Goal: Task Accomplishment & Management: Manage account settings

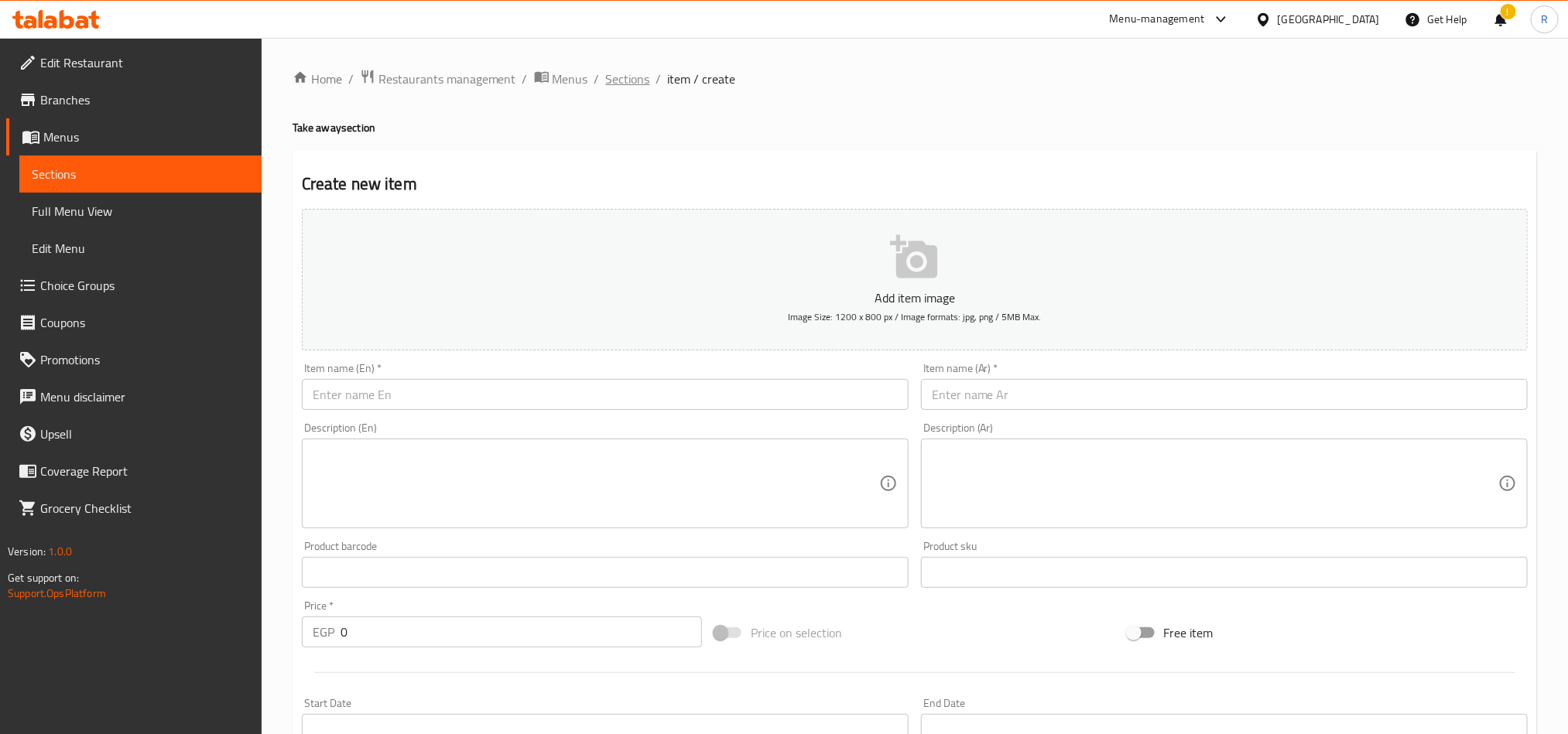
click at [622, 73] on span "Sections" at bounding box center [628, 78] width 44 height 19
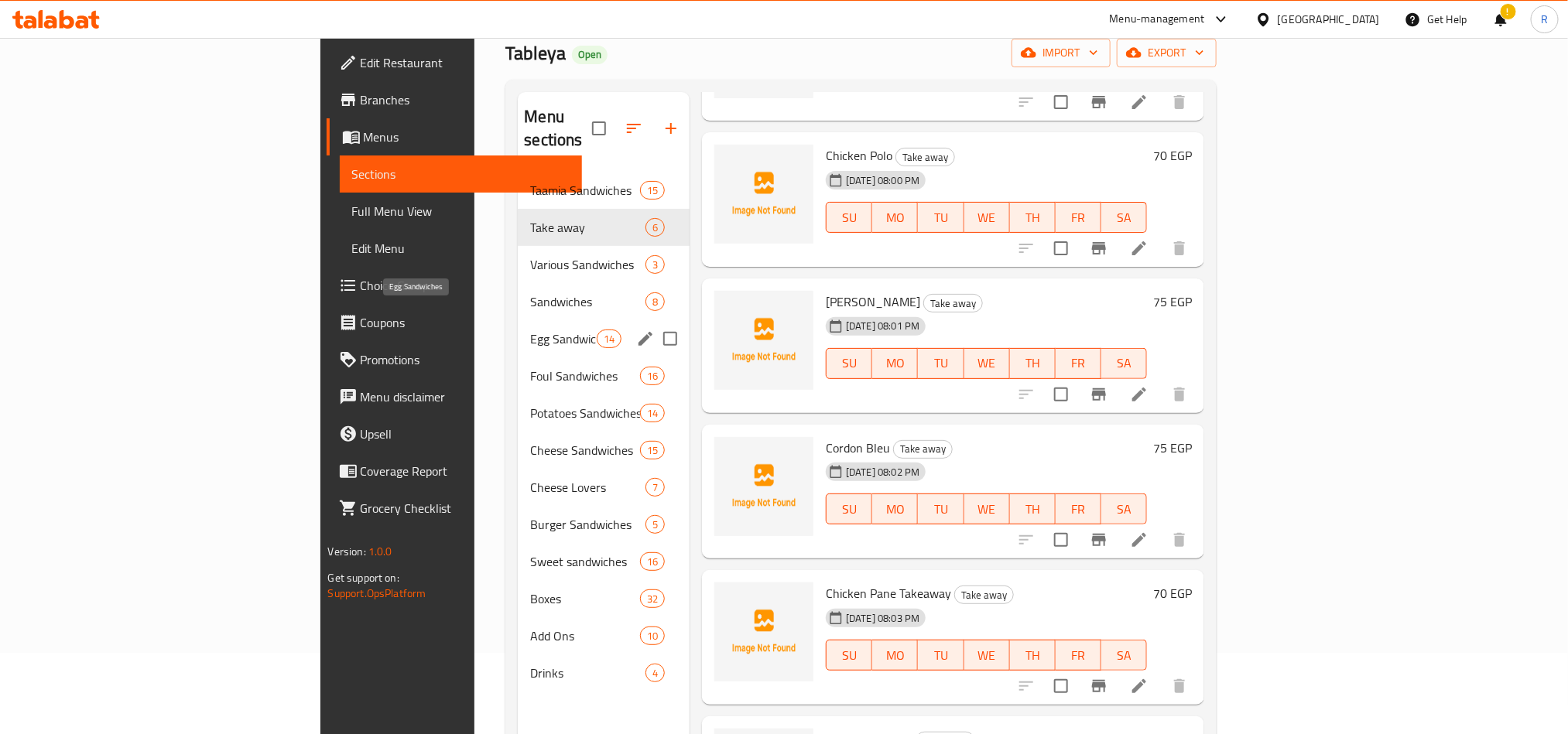
scroll to position [116, 0]
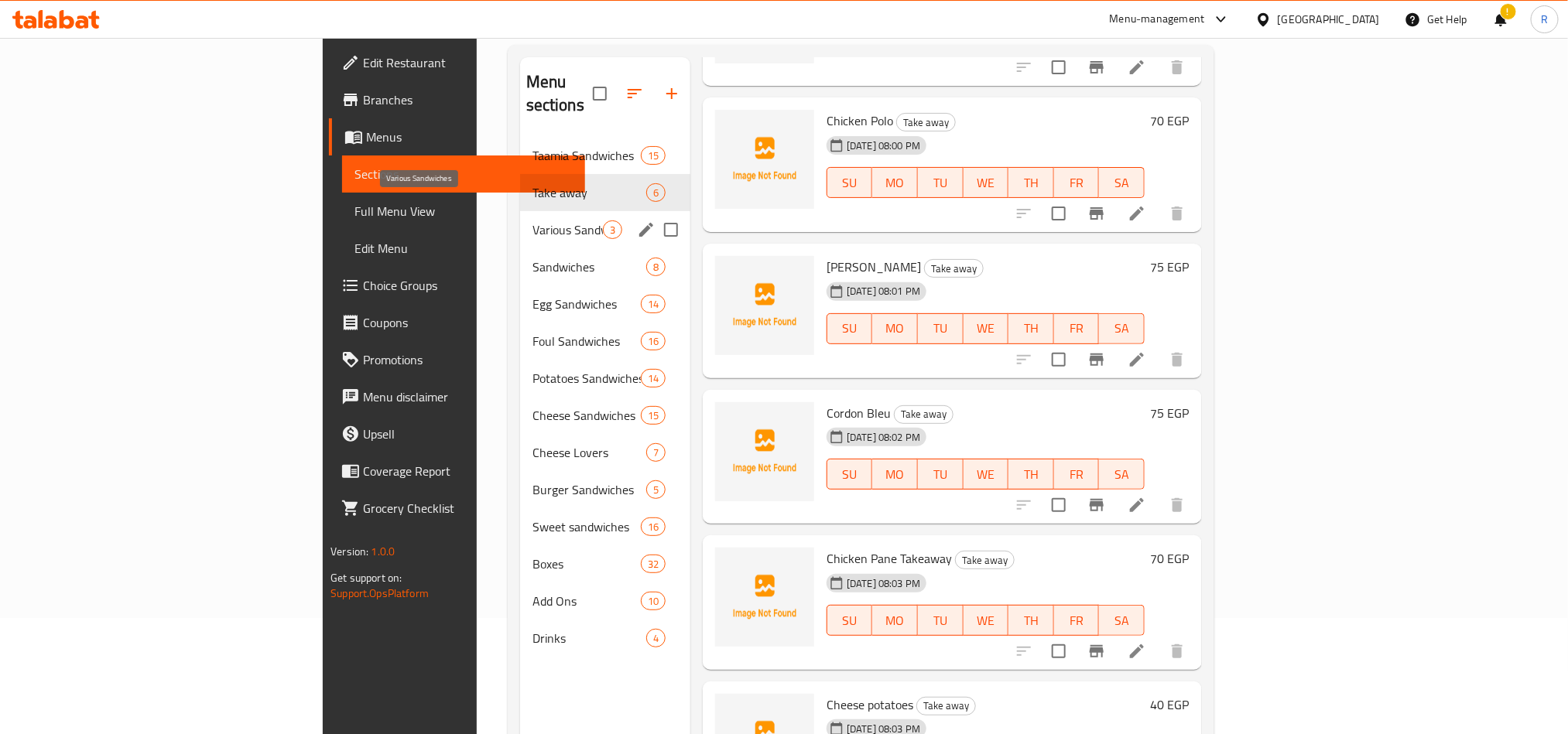
click at [533, 220] on span "Various Sandwiches" at bounding box center [568, 229] width 70 height 19
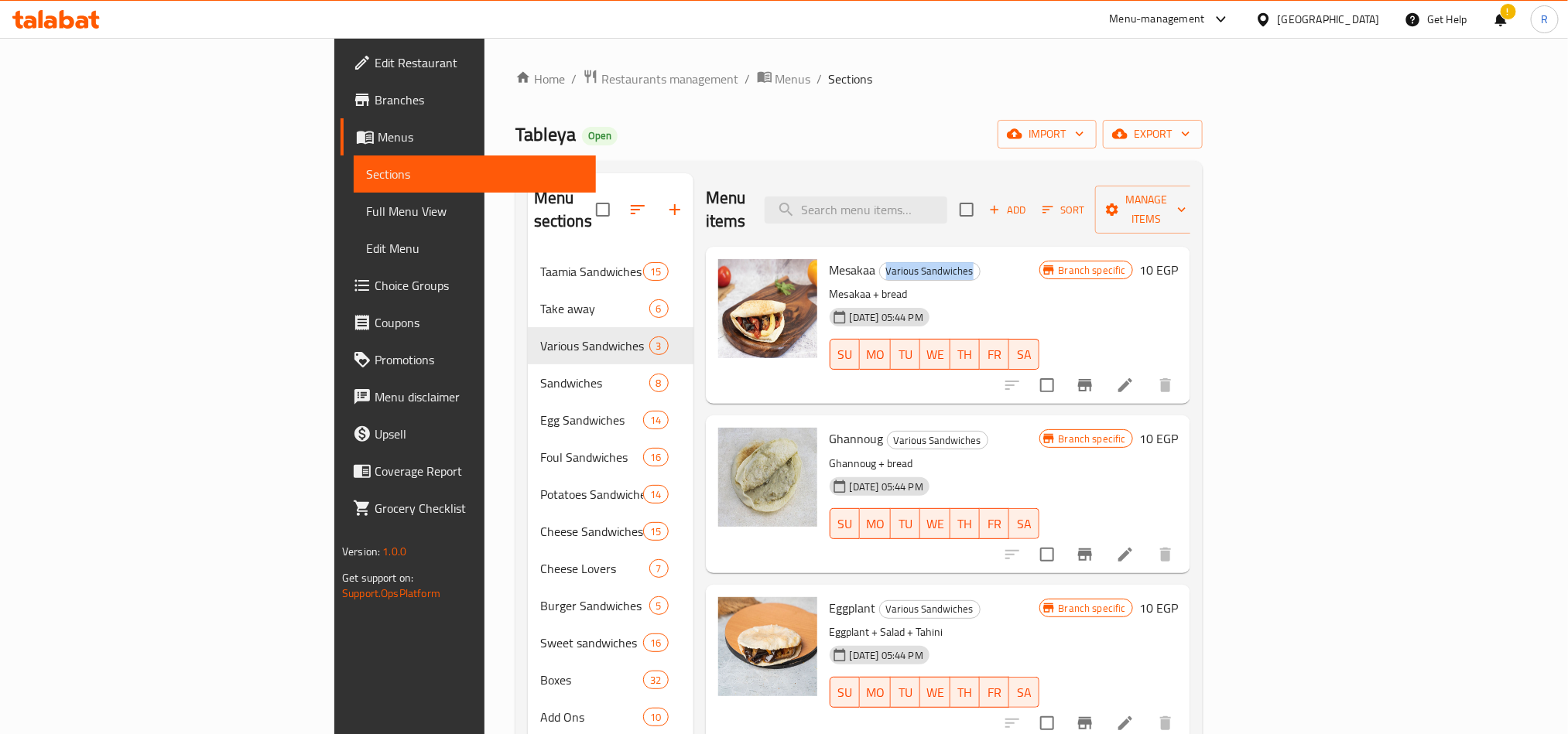
drag, startPoint x: 801, startPoint y: 249, endPoint x: 906, endPoint y: 255, distance: 105.2
click at [906, 259] on h6 "Mesakaa Various Sandwiches" at bounding box center [934, 270] width 210 height 22
copy span "Various Sandwiches"
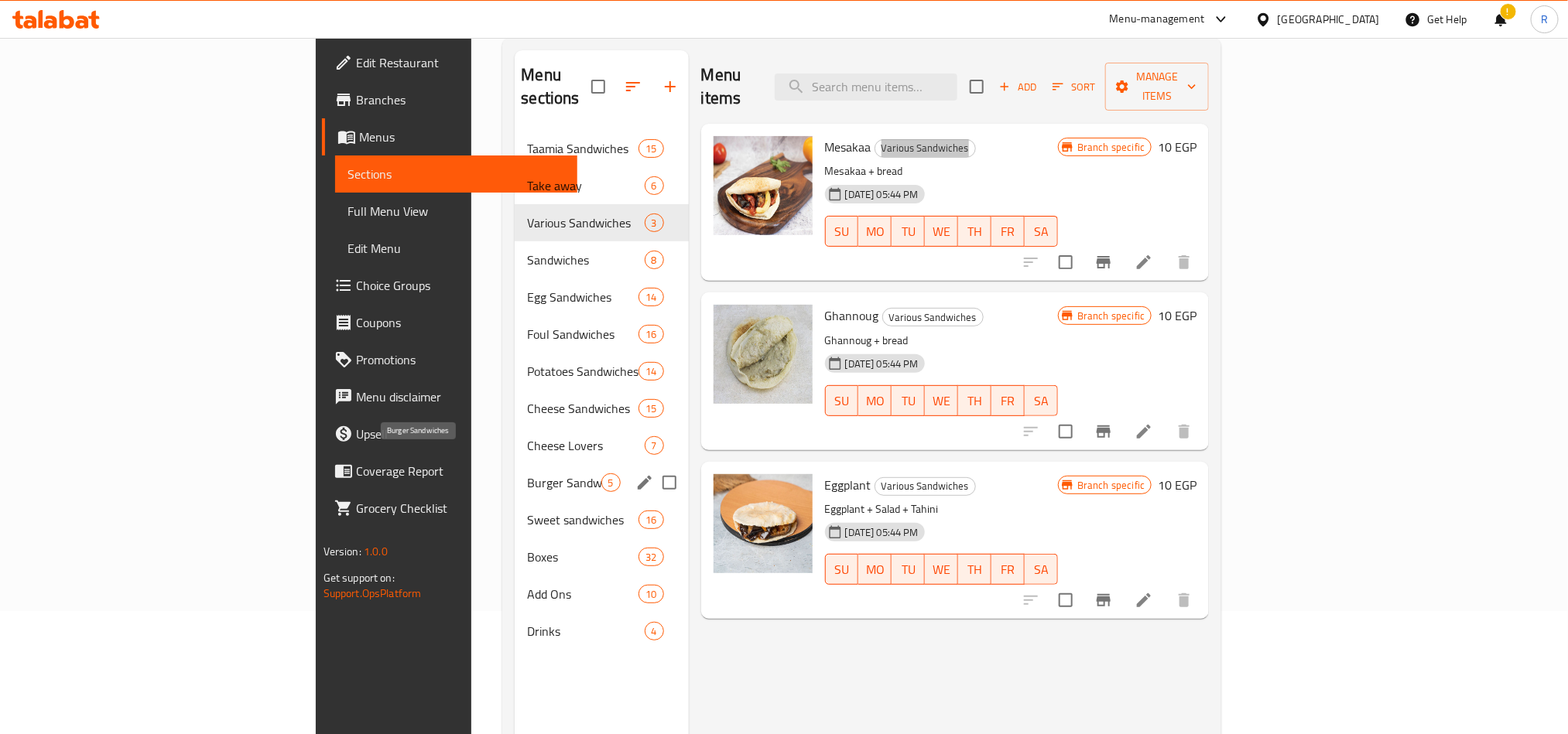
scroll to position [217, 0]
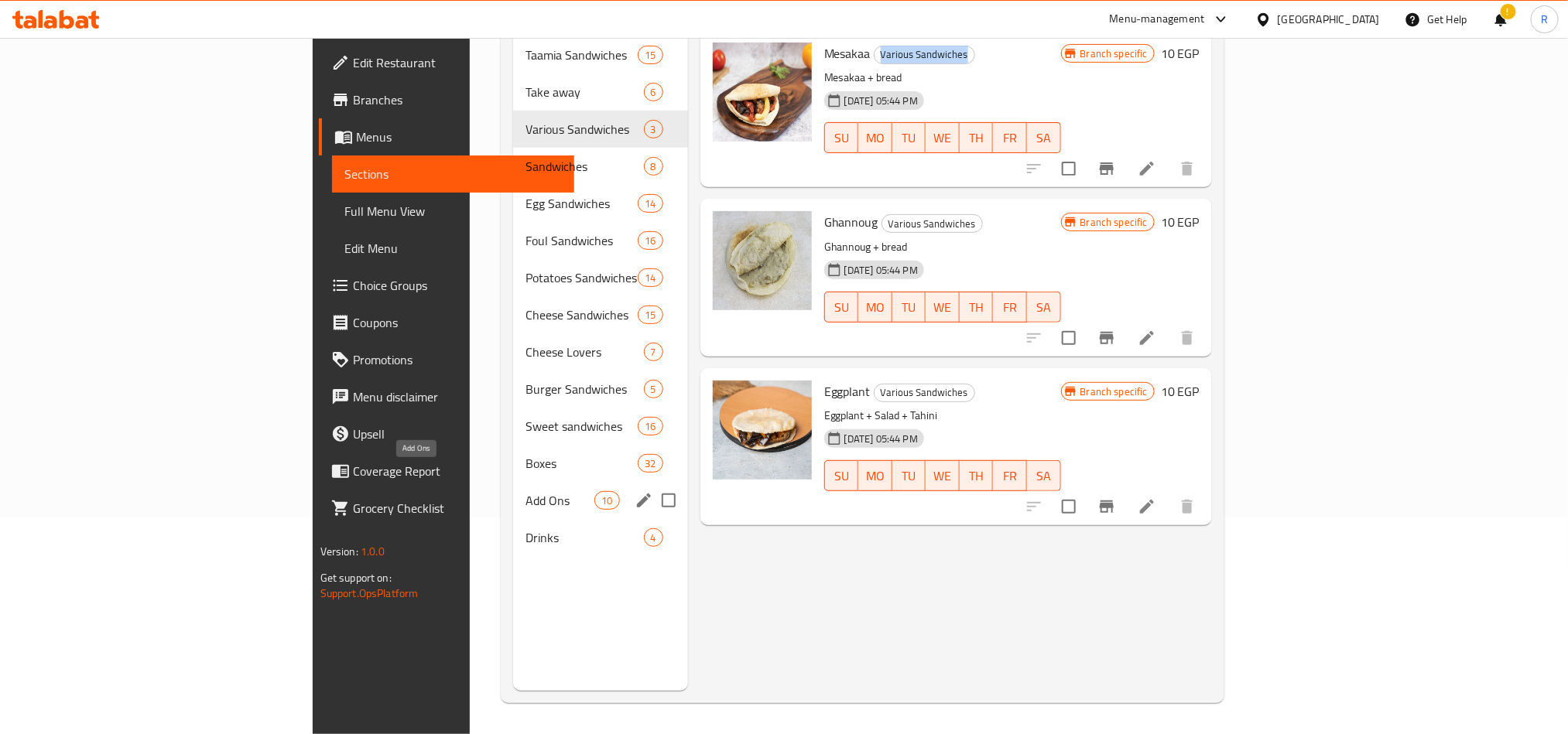
click at [525, 491] on span "Add Ons" at bounding box center [560, 500] width 69 height 19
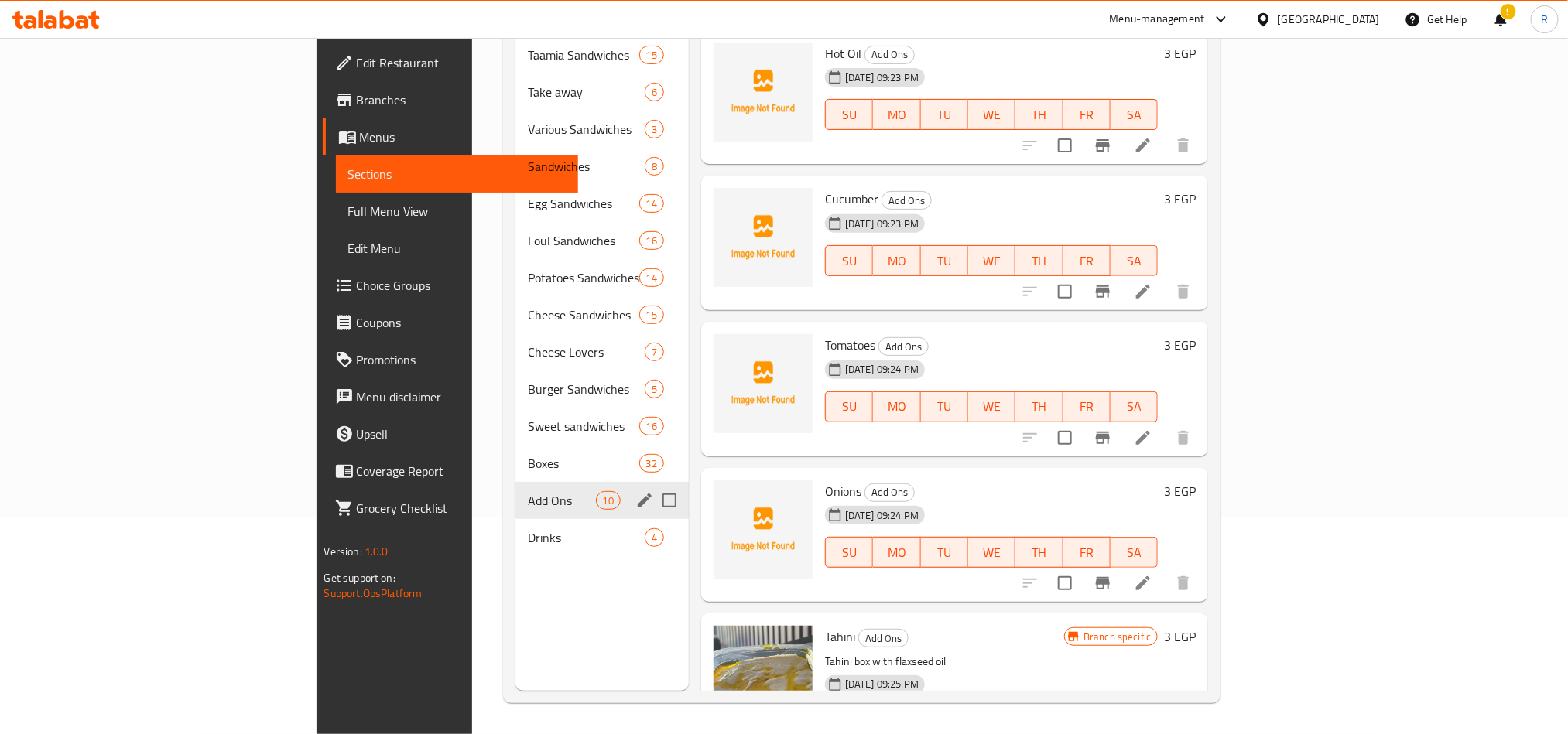
scroll to position [100, 0]
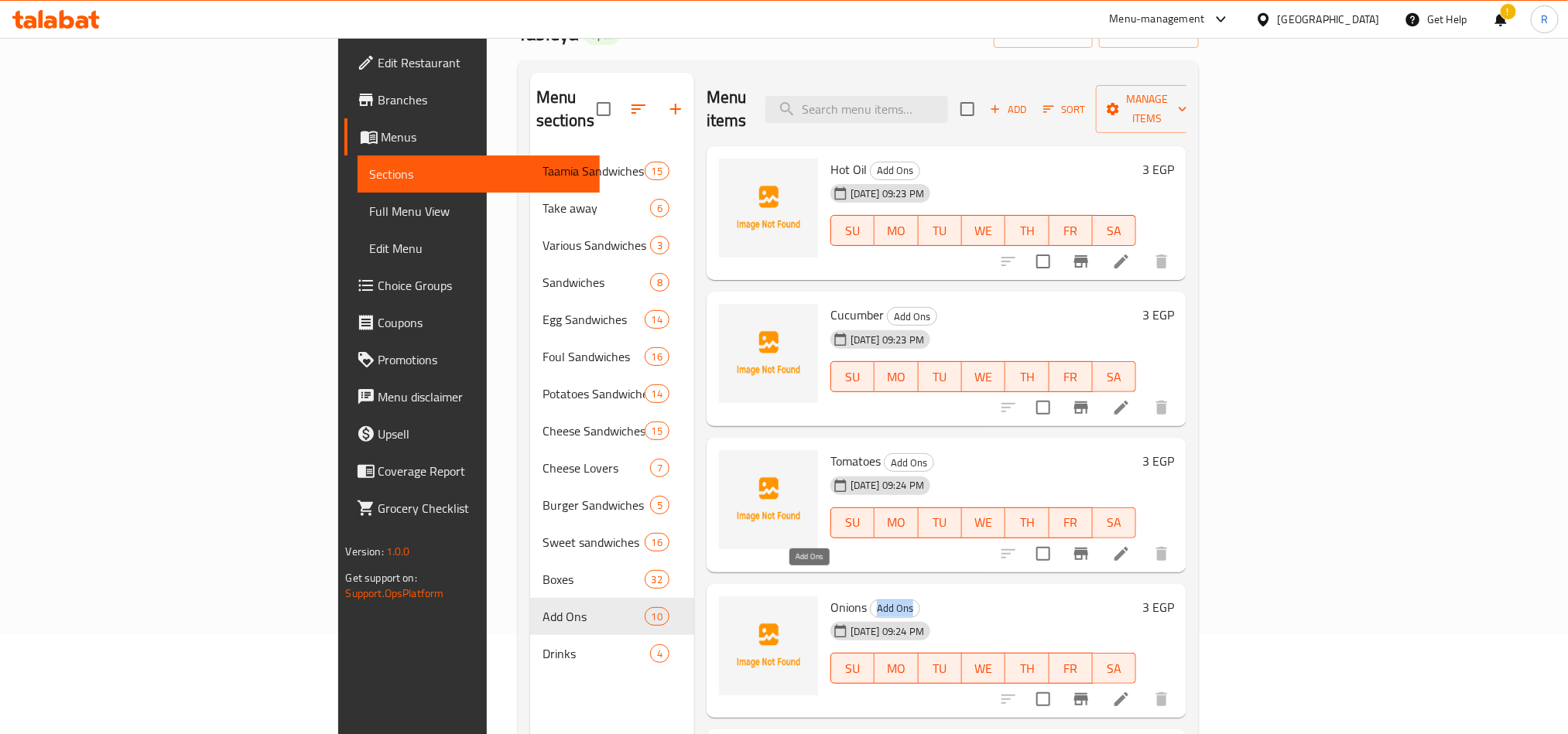
drag, startPoint x: 788, startPoint y: 588, endPoint x: 830, endPoint y: 590, distance: 42.0
click at [870, 599] on span "Add Ons" at bounding box center [895, 608] width 49 height 18
copy span "Add Ons"
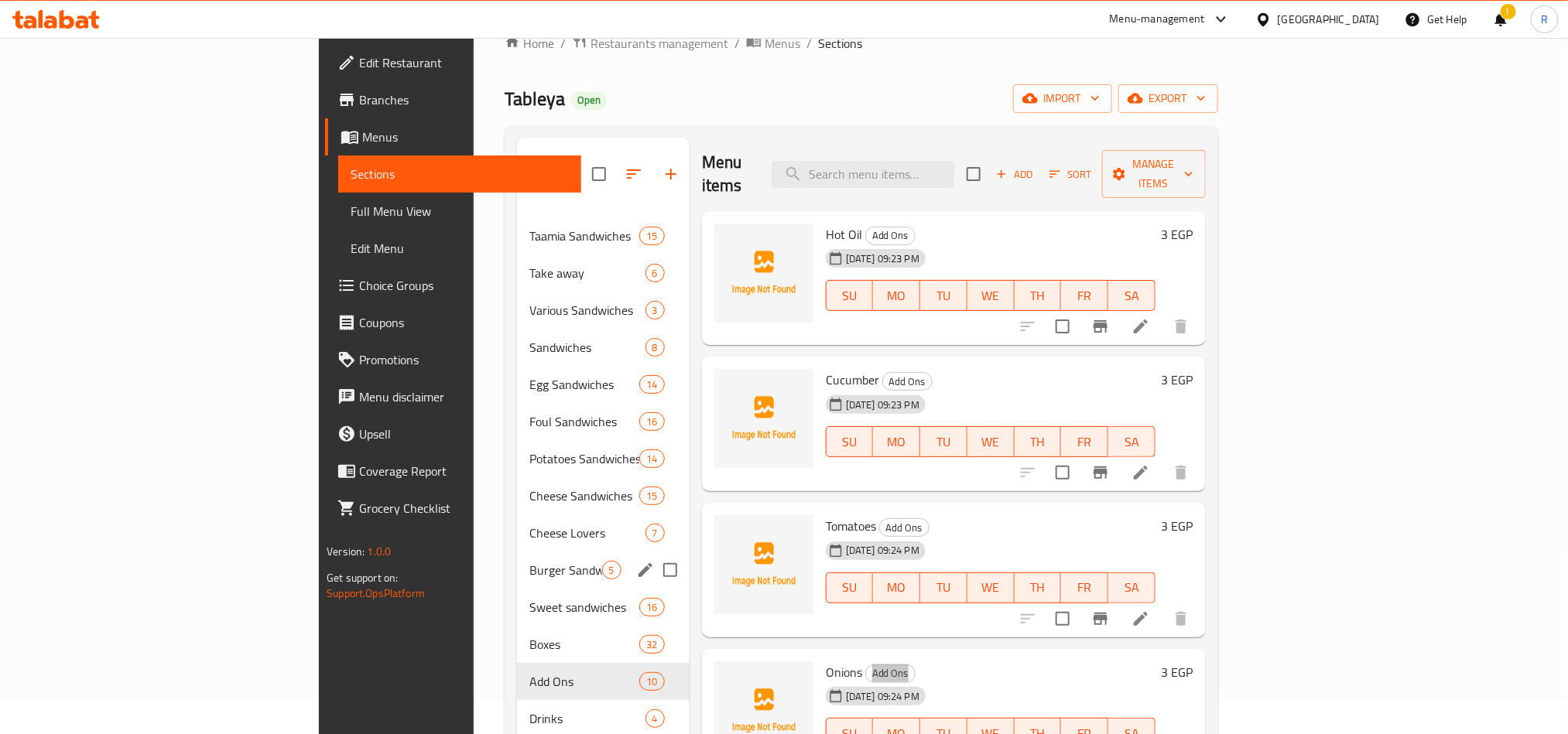
scroll to position [0, 0]
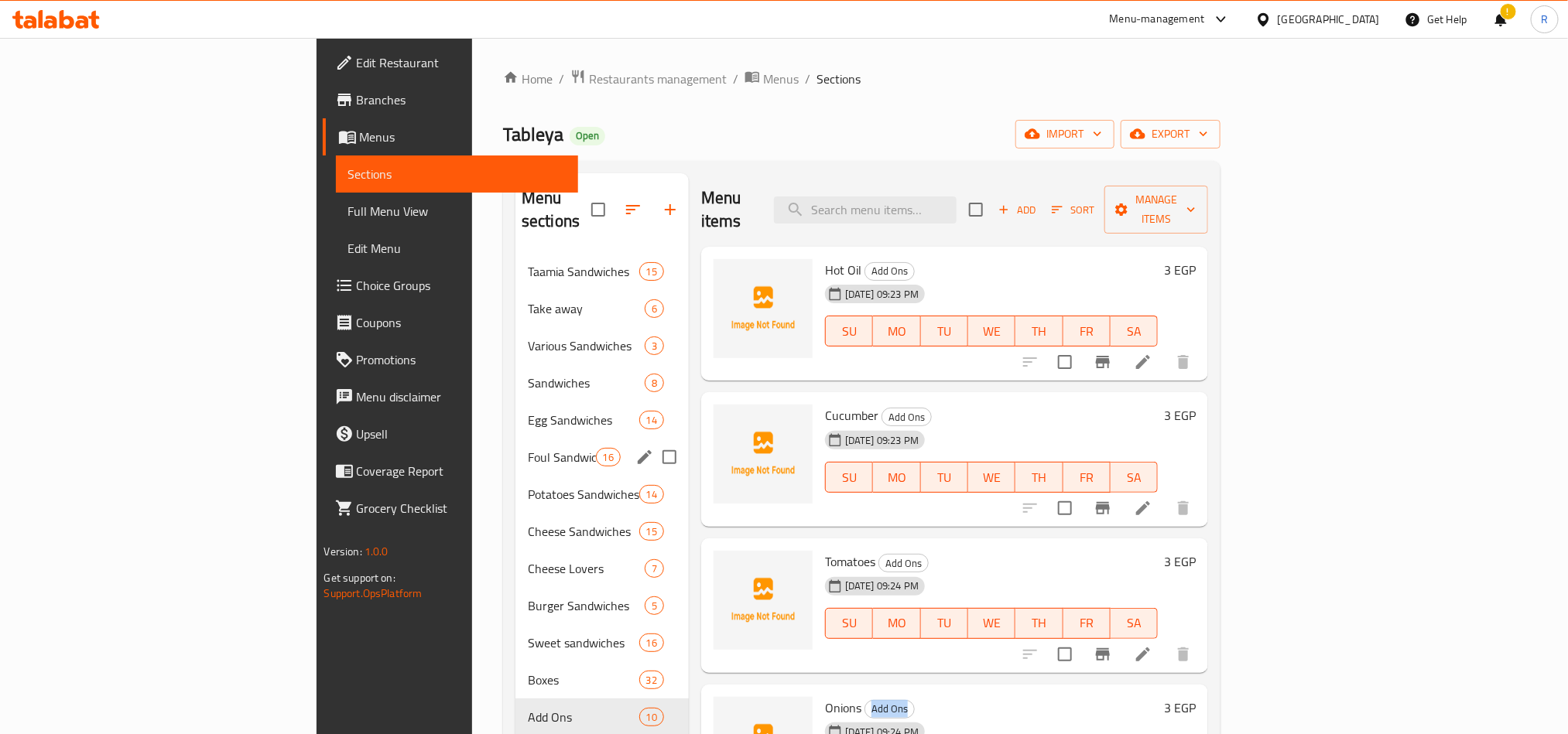
click at [516, 439] on div "Foul Sandwiches 16" at bounding box center [602, 458] width 174 height 38
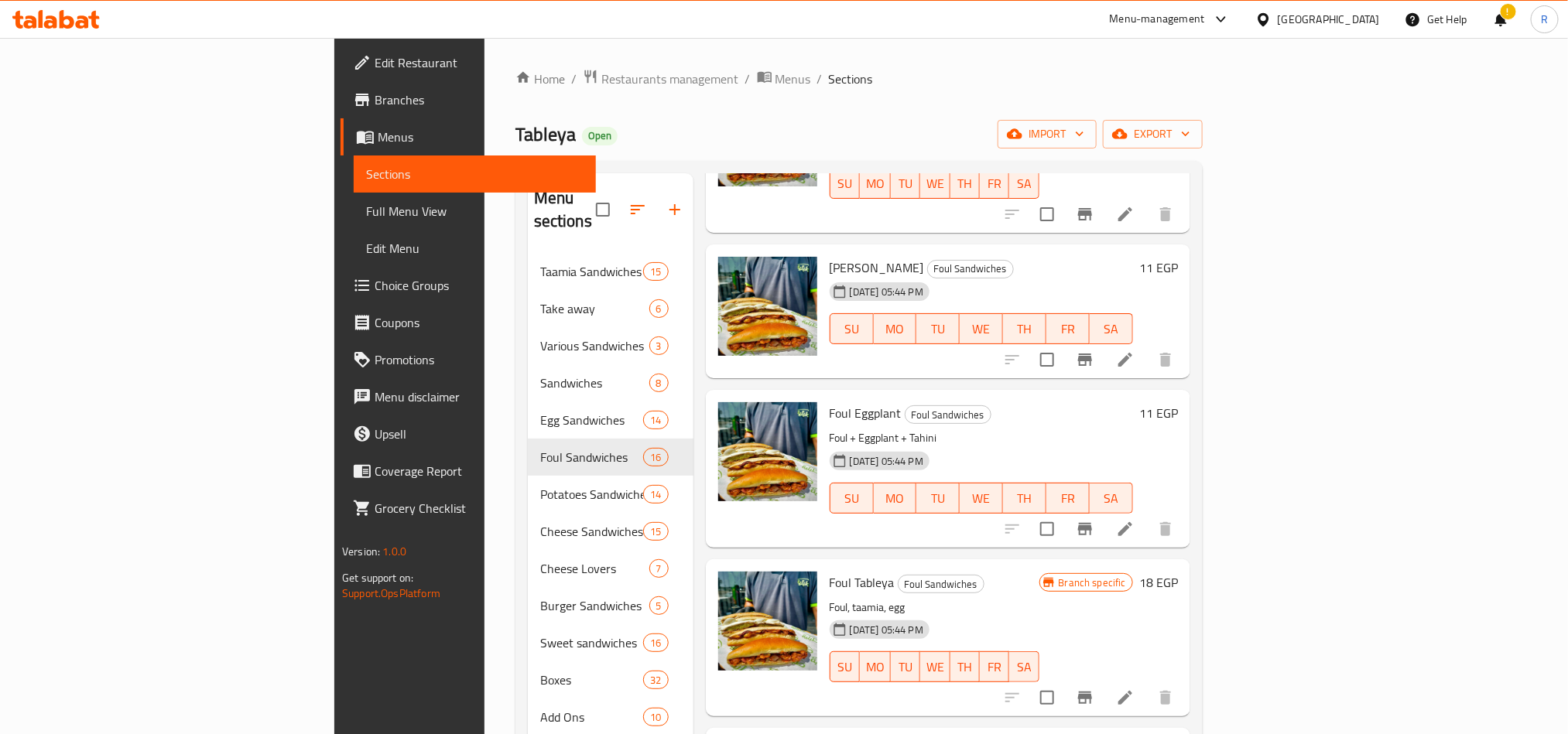
scroll to position [696, 0]
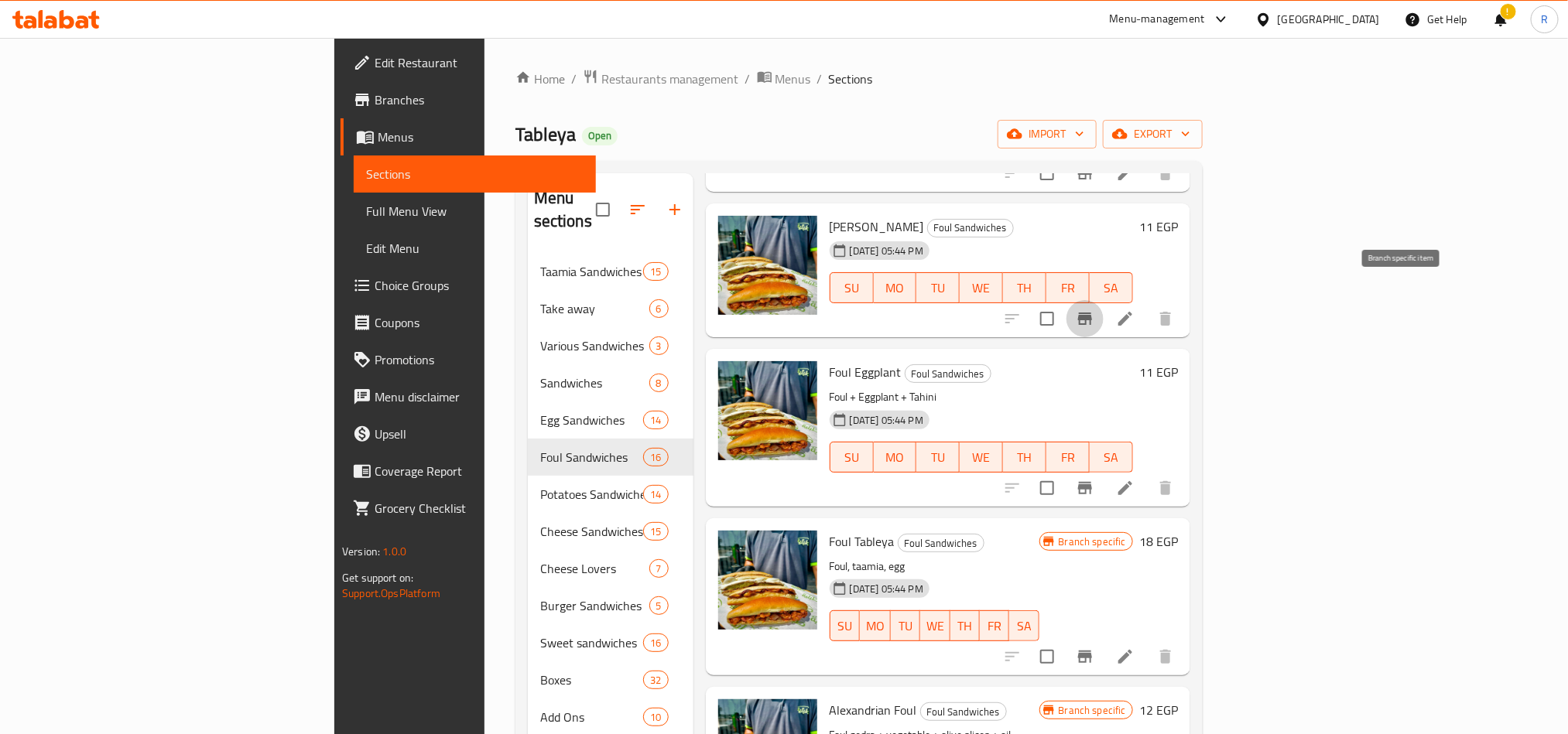
click at [1092, 312] on icon "Branch-specific-item" at bounding box center [1085, 318] width 14 height 12
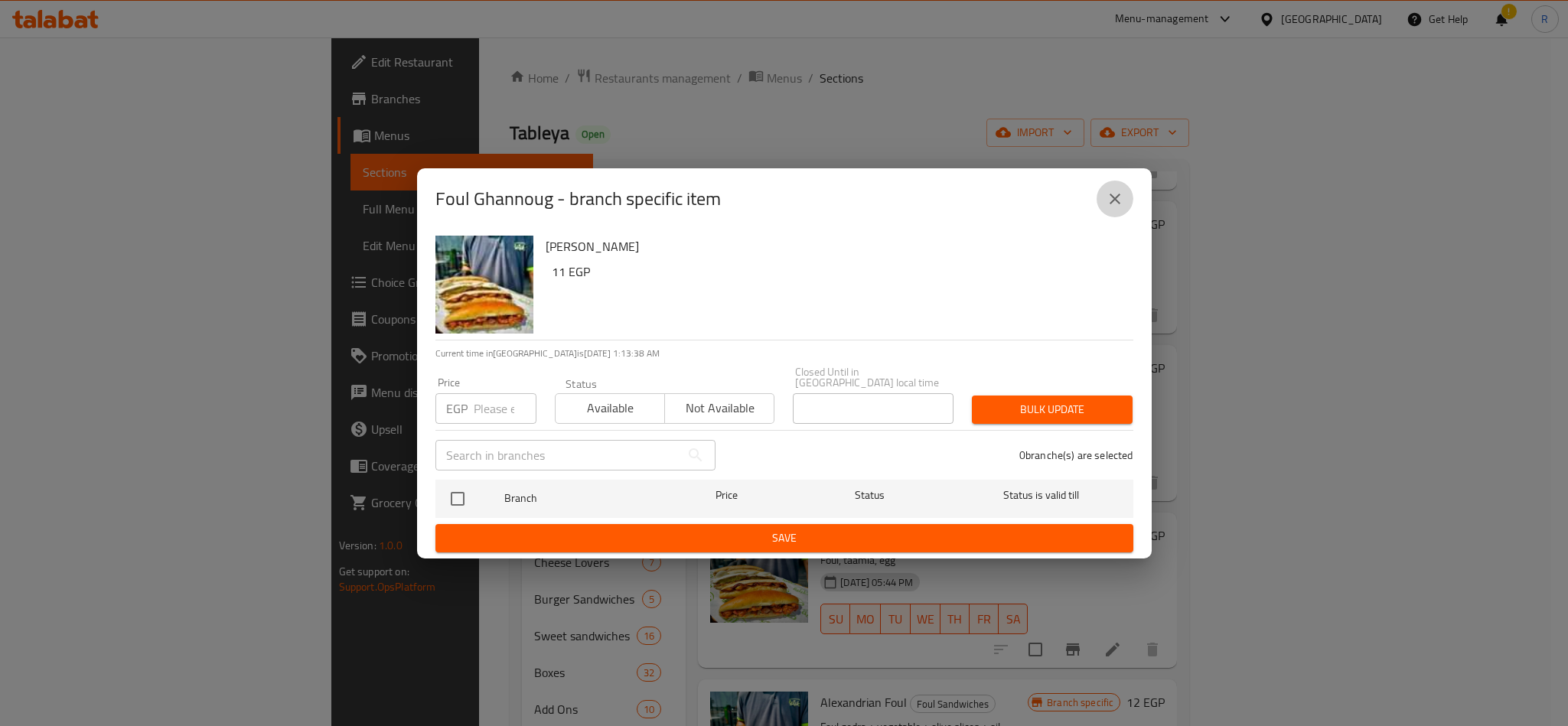
click at [1111, 216] on button "close" at bounding box center [1115, 199] width 37 height 37
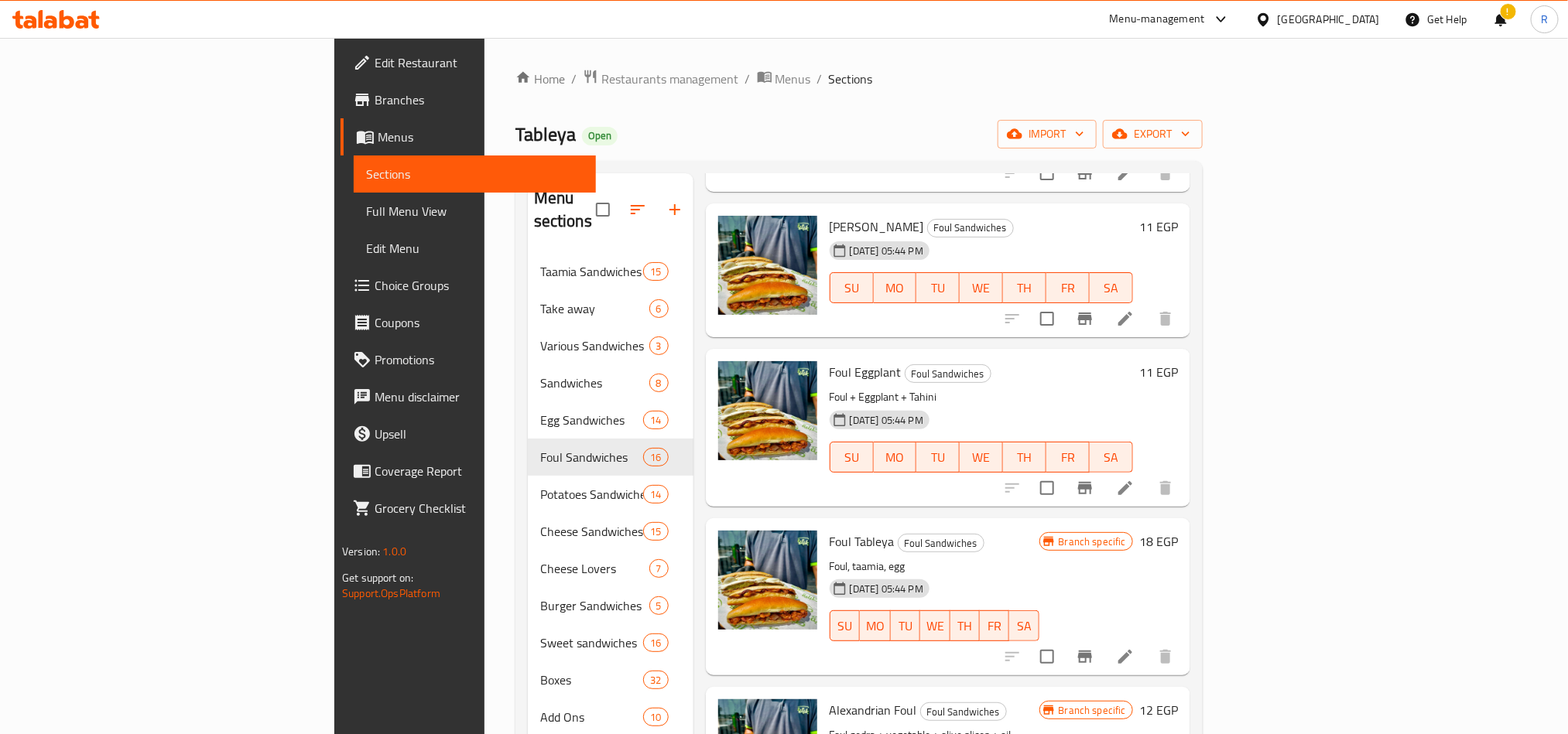
click at [987, 146] on div "Tableya Open import export" at bounding box center [859, 134] width 687 height 29
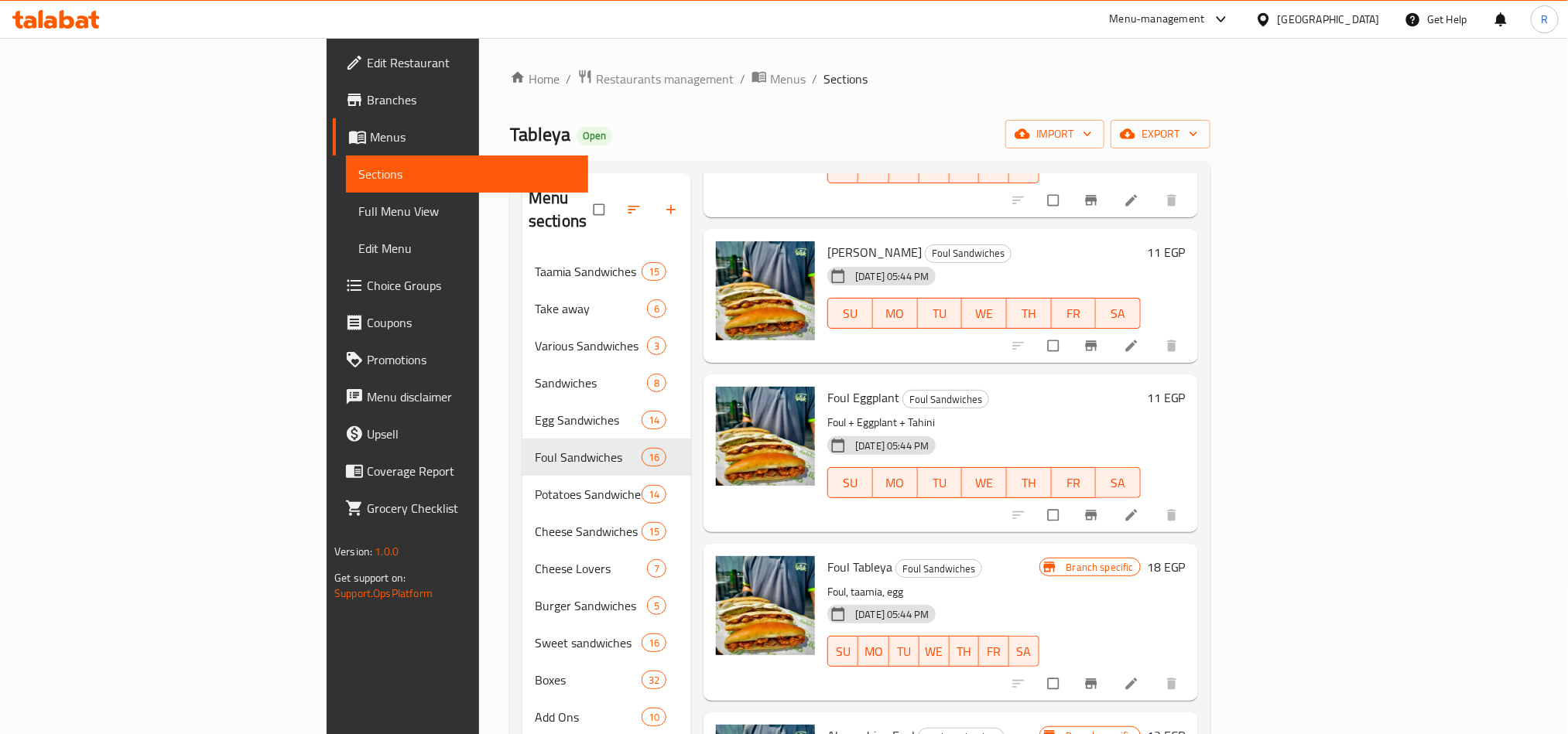
scroll to position [696, 0]
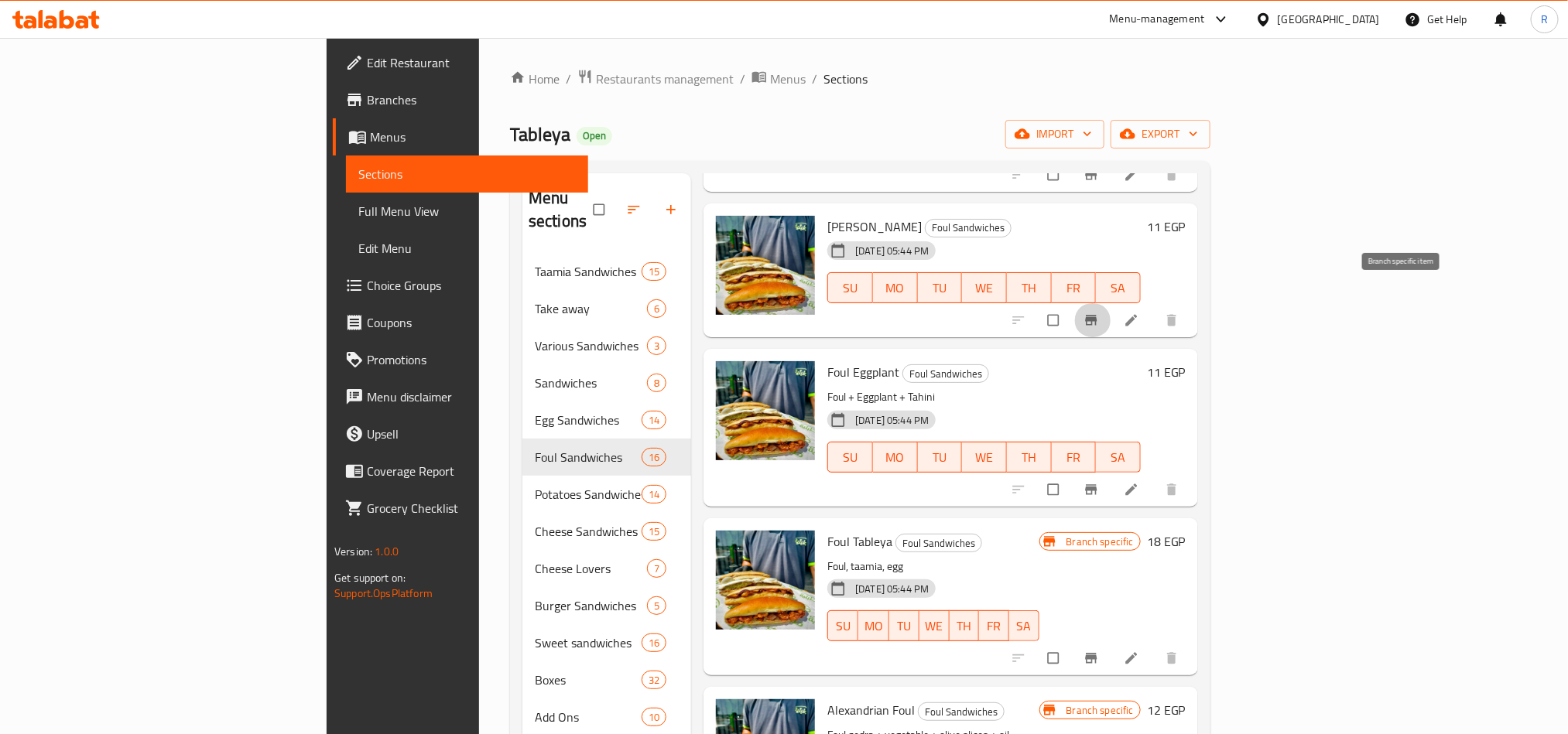
click at [1111, 303] on button "Branch-specific-item" at bounding box center [1093, 321] width 38 height 34
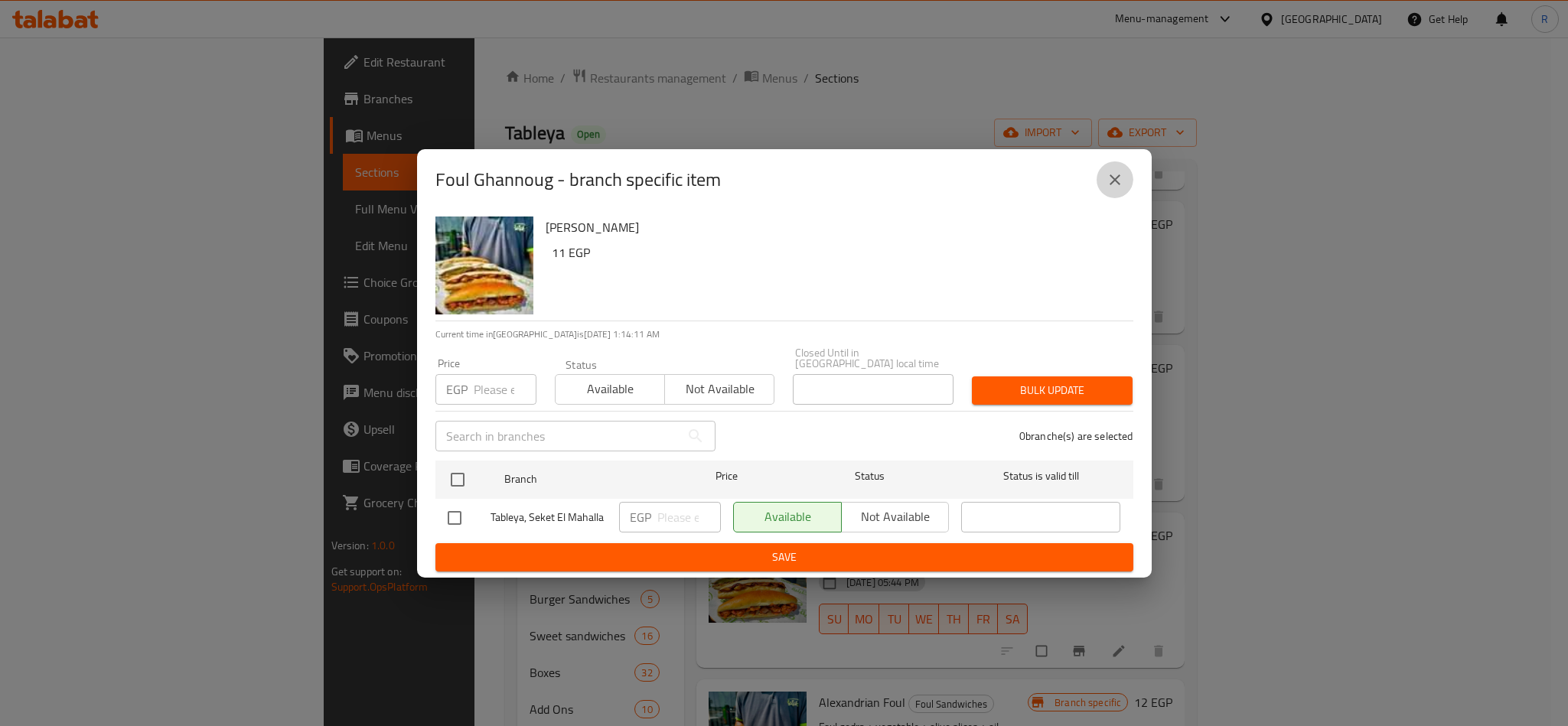
click at [1114, 182] on icon "close" at bounding box center [1115, 180] width 19 height 19
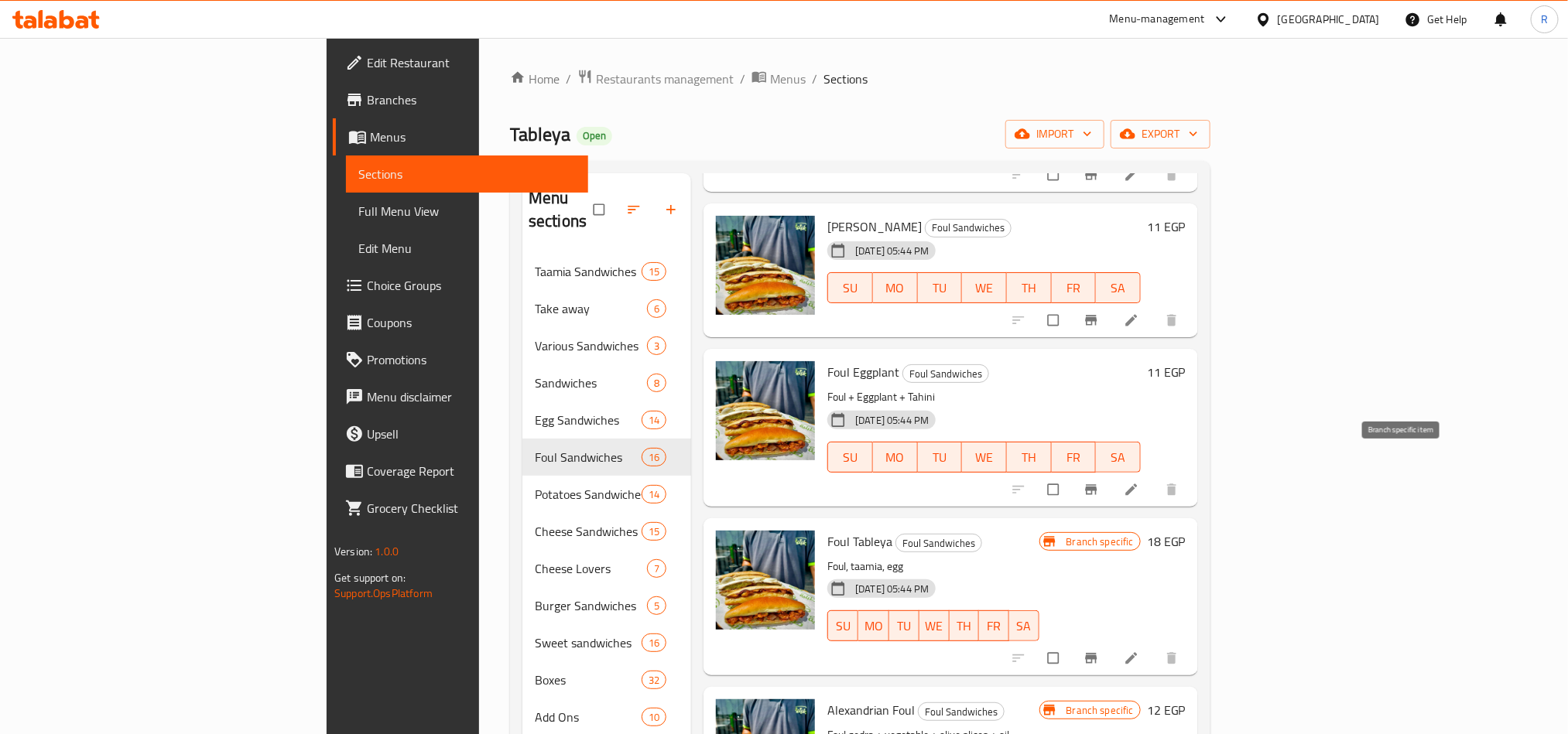
click at [1111, 473] on button "Branch-specific-item" at bounding box center [1093, 490] width 38 height 34
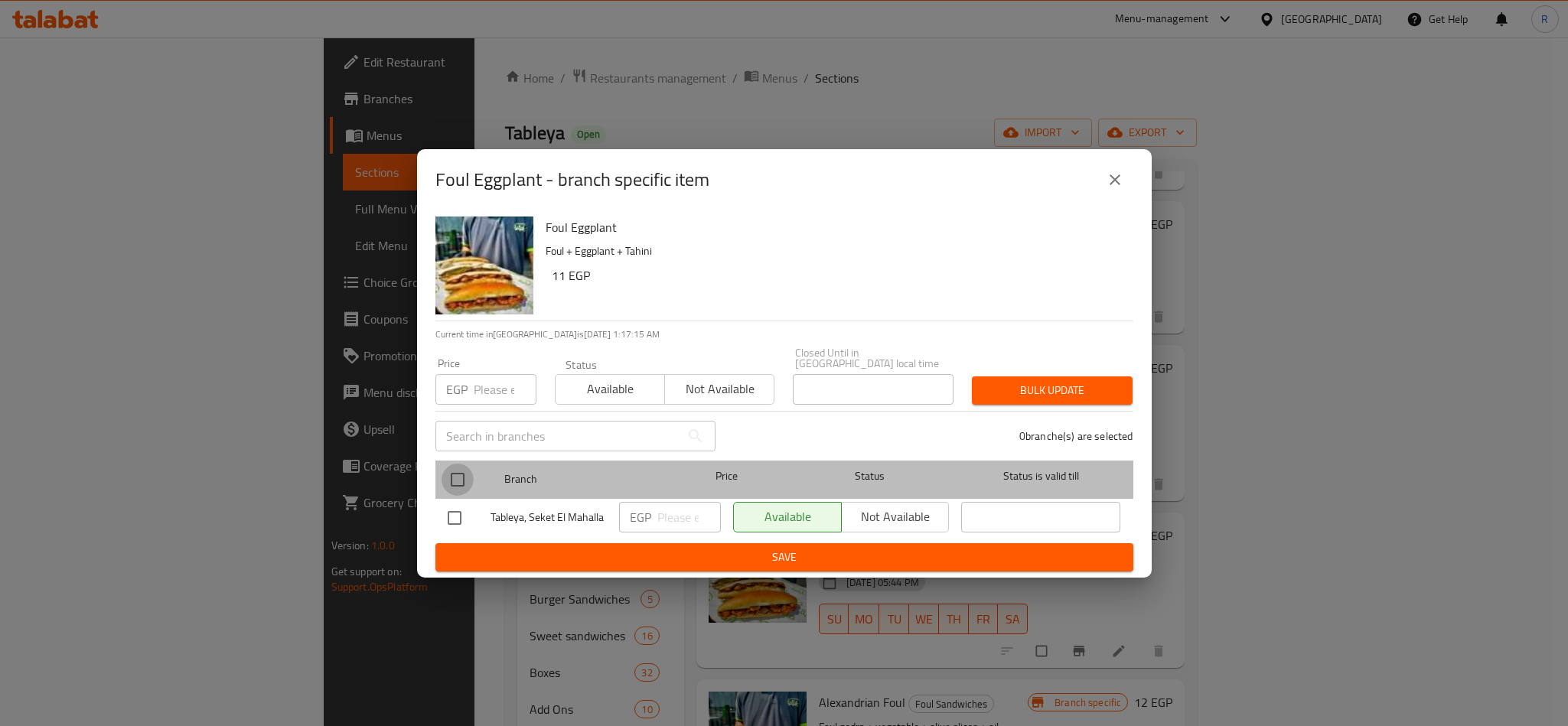
click at [460, 473] on input "checkbox" at bounding box center [457, 480] width 32 height 32
checkbox input "true"
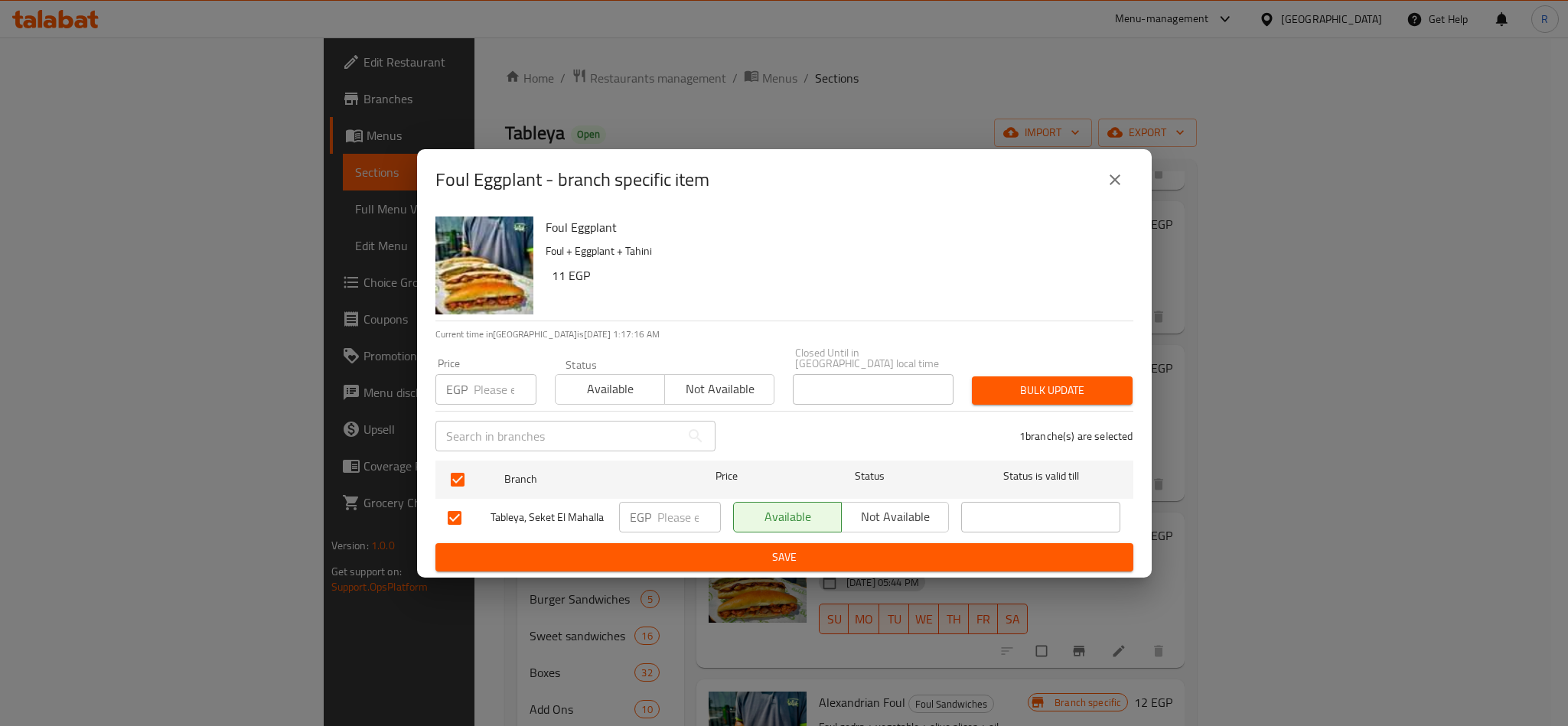
click at [475, 391] on input "number" at bounding box center [505, 390] width 63 height 31
type input "12"
click at [1031, 382] on span "Bulk update" at bounding box center [1052, 390] width 136 height 19
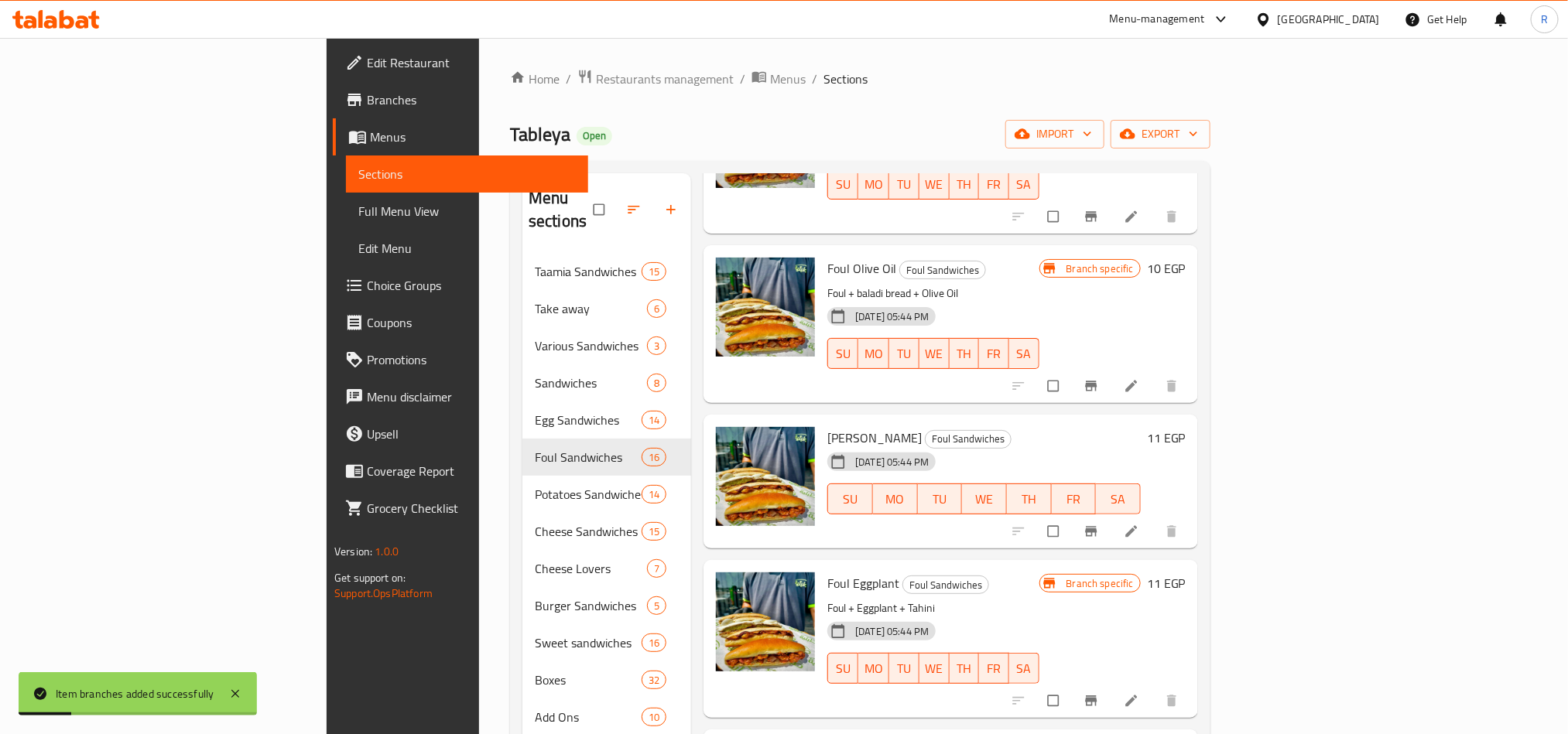
scroll to position [464, 0]
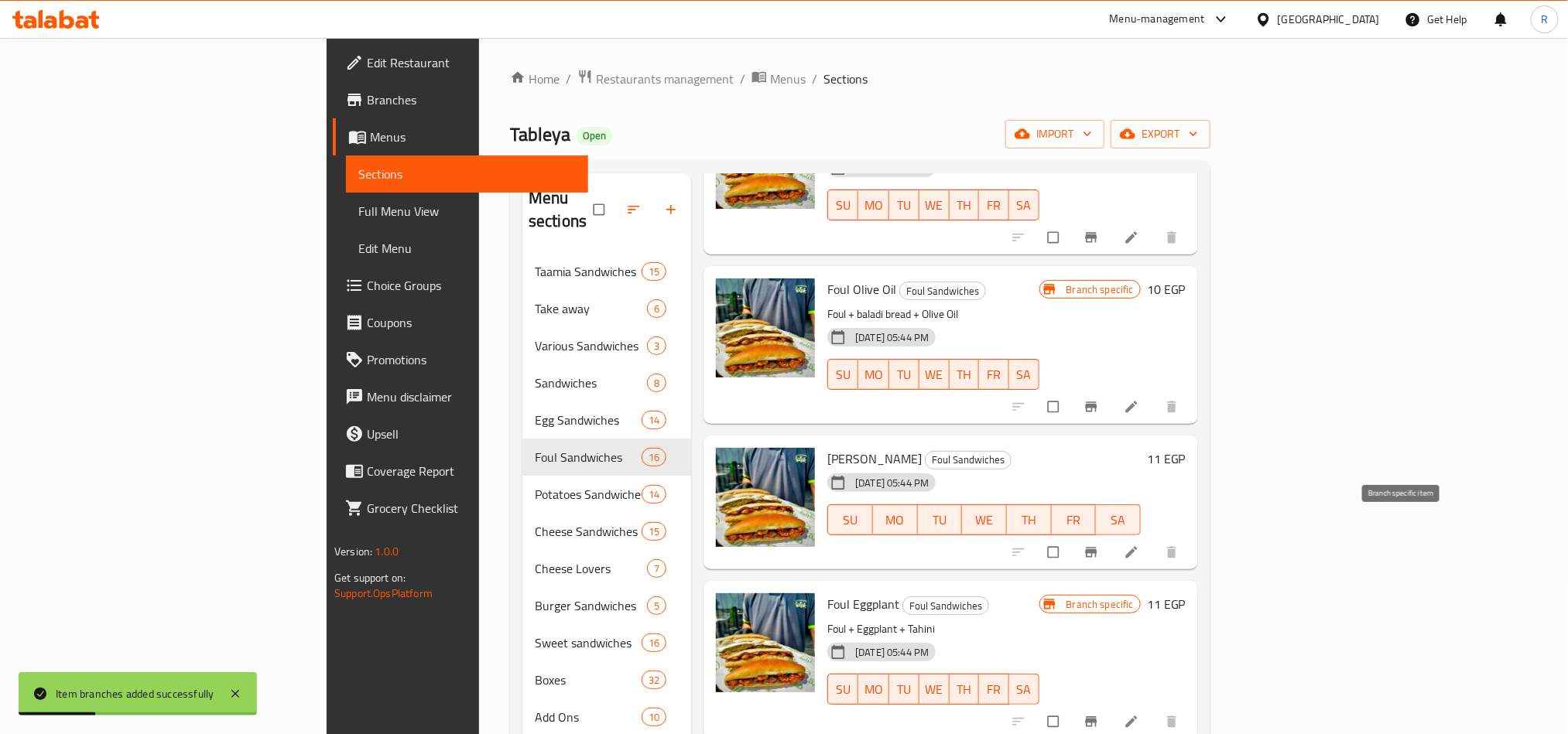
click at [1099, 545] on icon "Branch-specific-item" at bounding box center [1091, 552] width 16 height 15
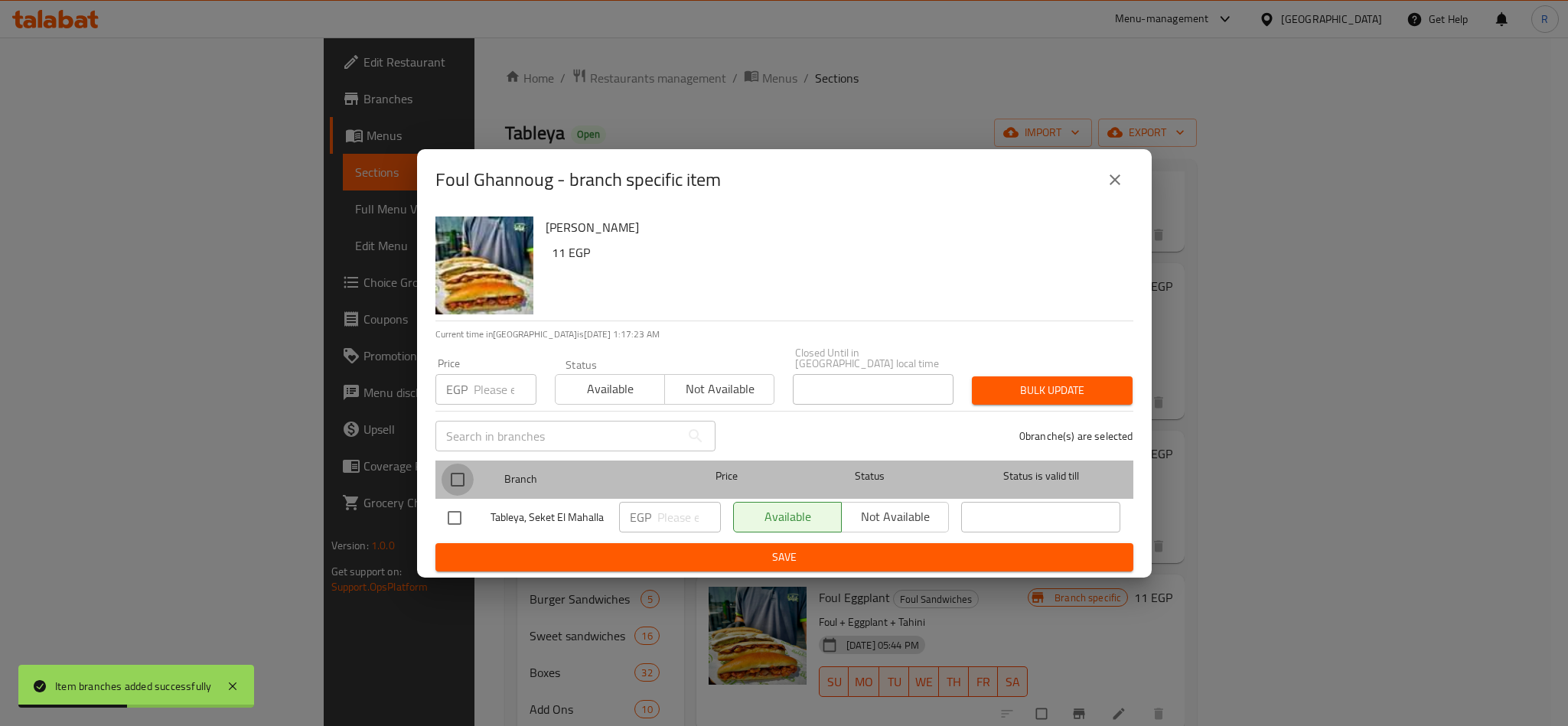
click at [457, 478] on input "checkbox" at bounding box center [457, 480] width 32 height 32
checkbox input "true"
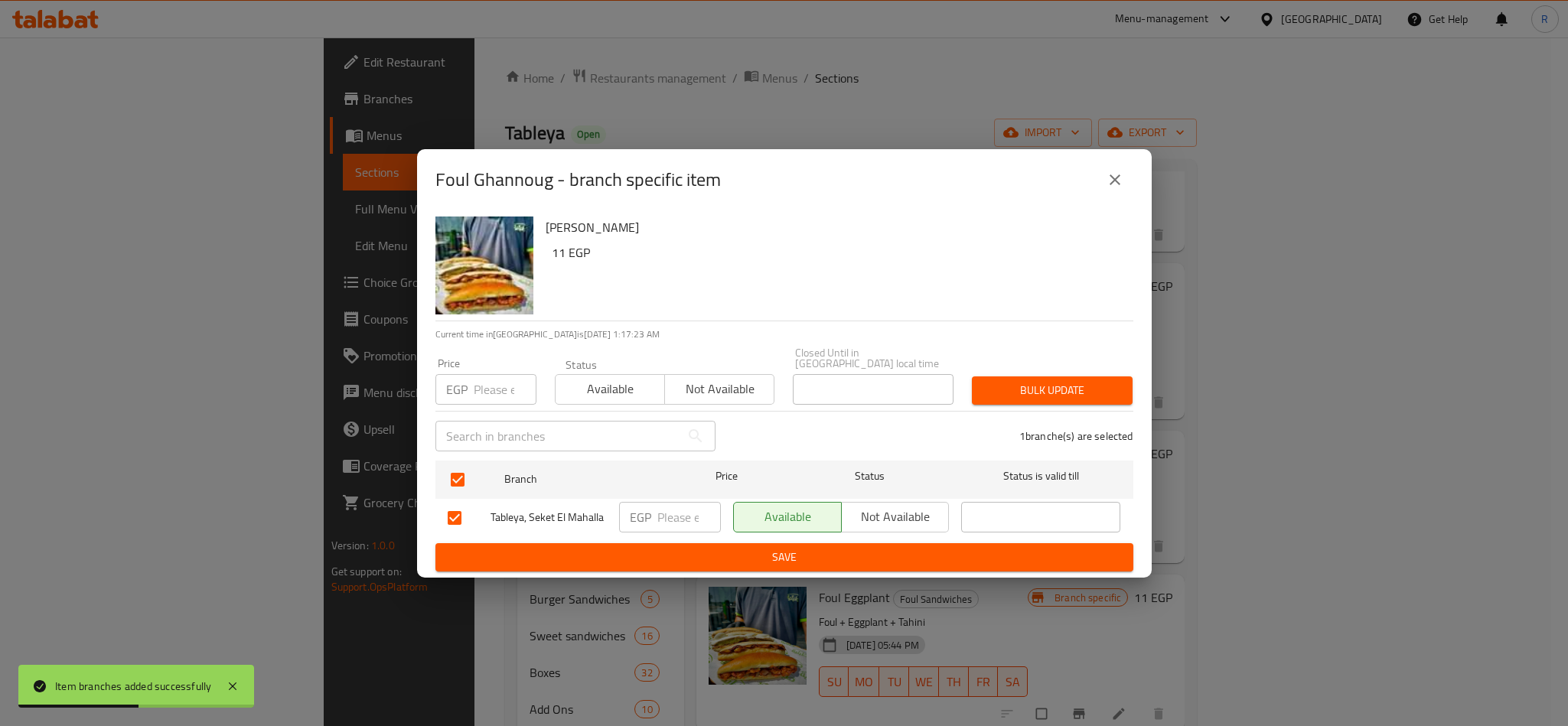
click at [480, 389] on input "number" at bounding box center [505, 390] width 63 height 31
type input "12"
click at [1098, 386] on span "Bulk update" at bounding box center [1052, 390] width 136 height 19
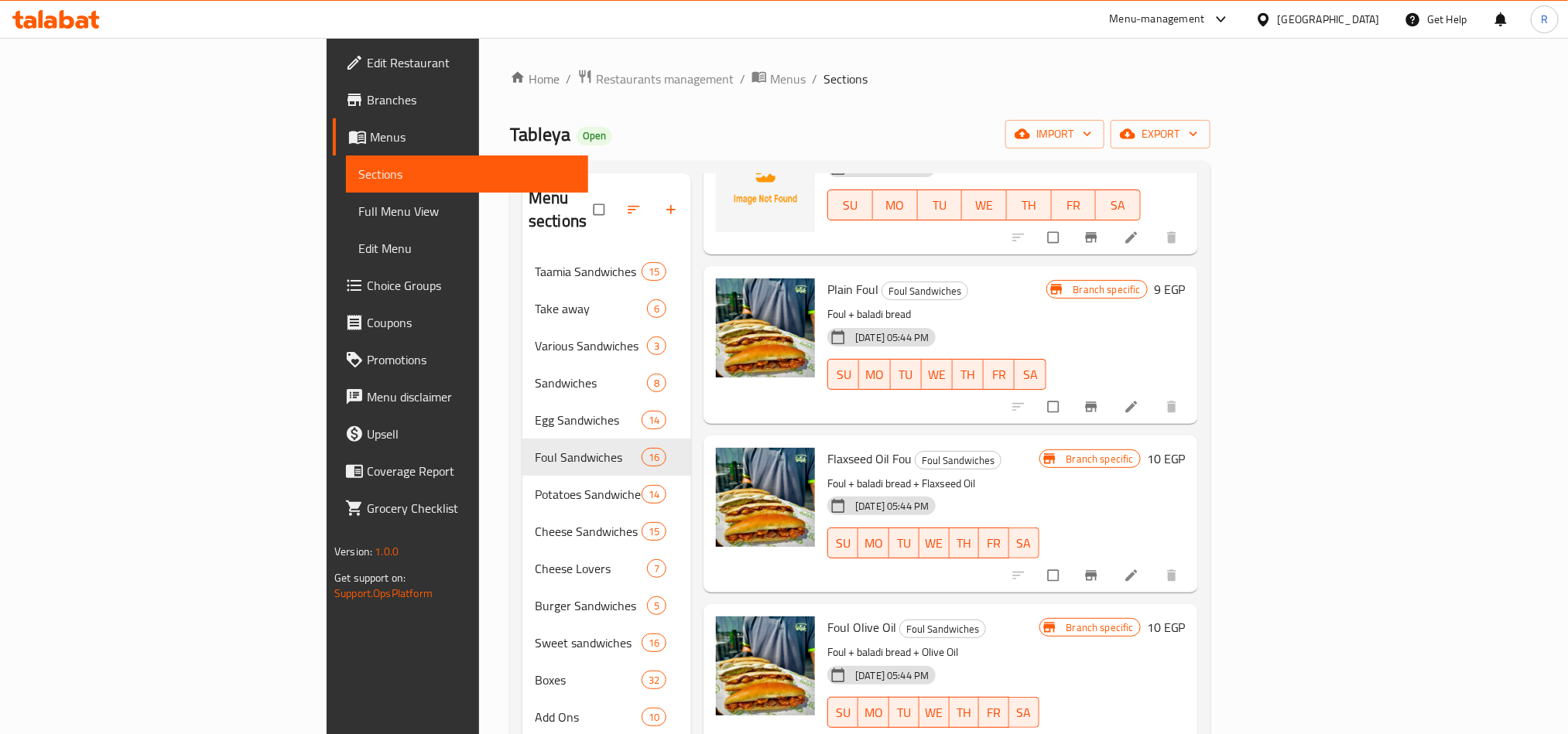
scroll to position [0, 0]
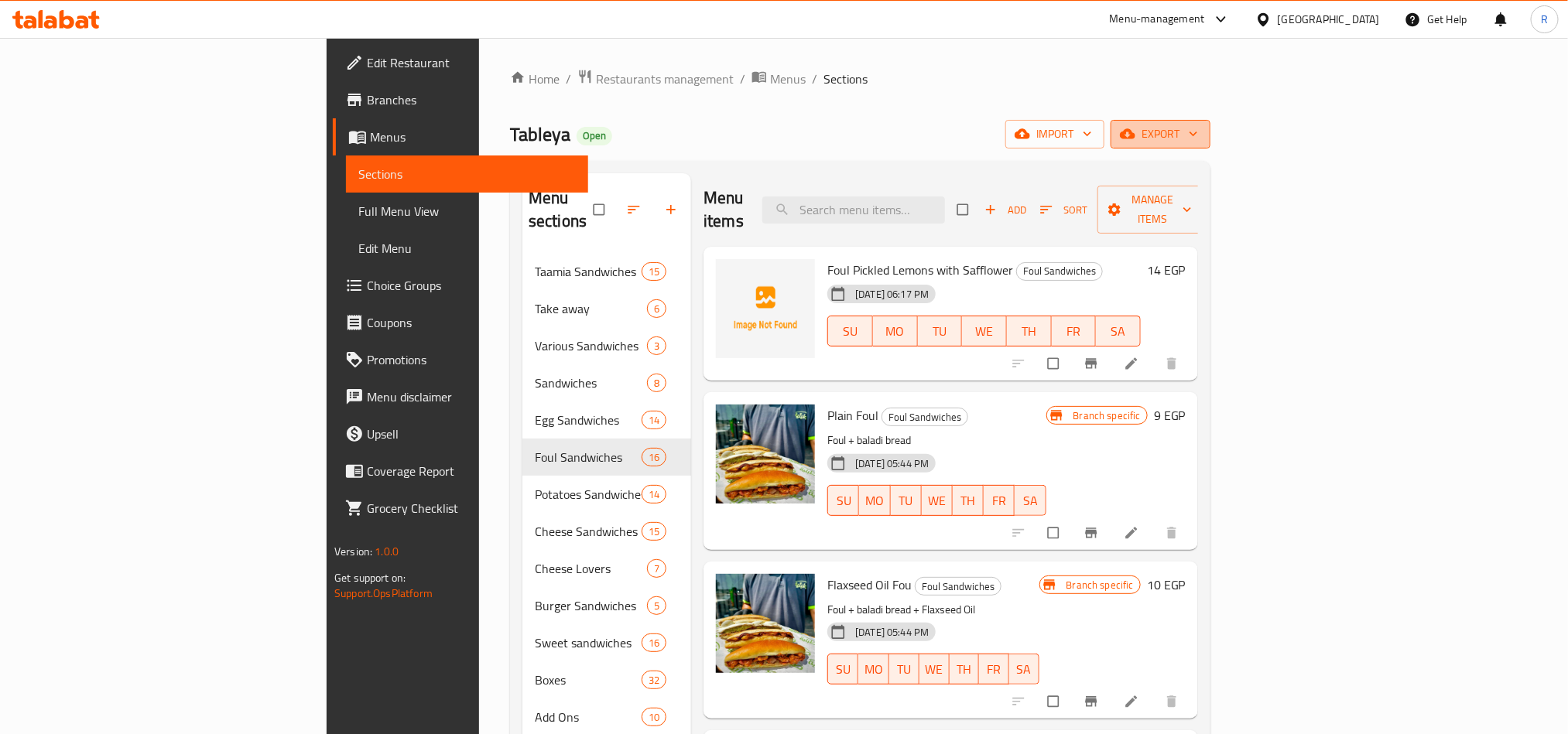
click at [1211, 122] on button "export" at bounding box center [1160, 134] width 100 height 29
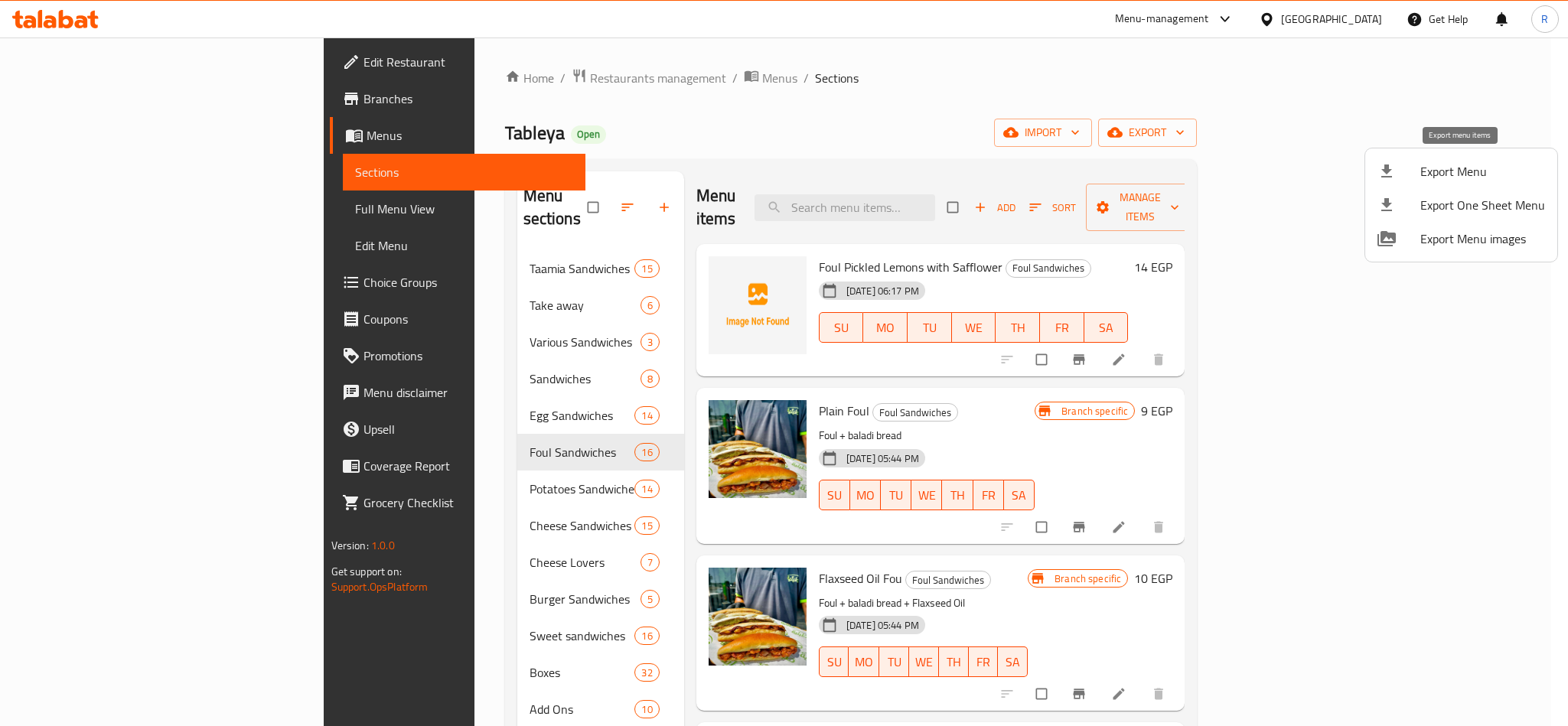
click at [1437, 173] on span "Export Menu" at bounding box center [1483, 171] width 125 height 19
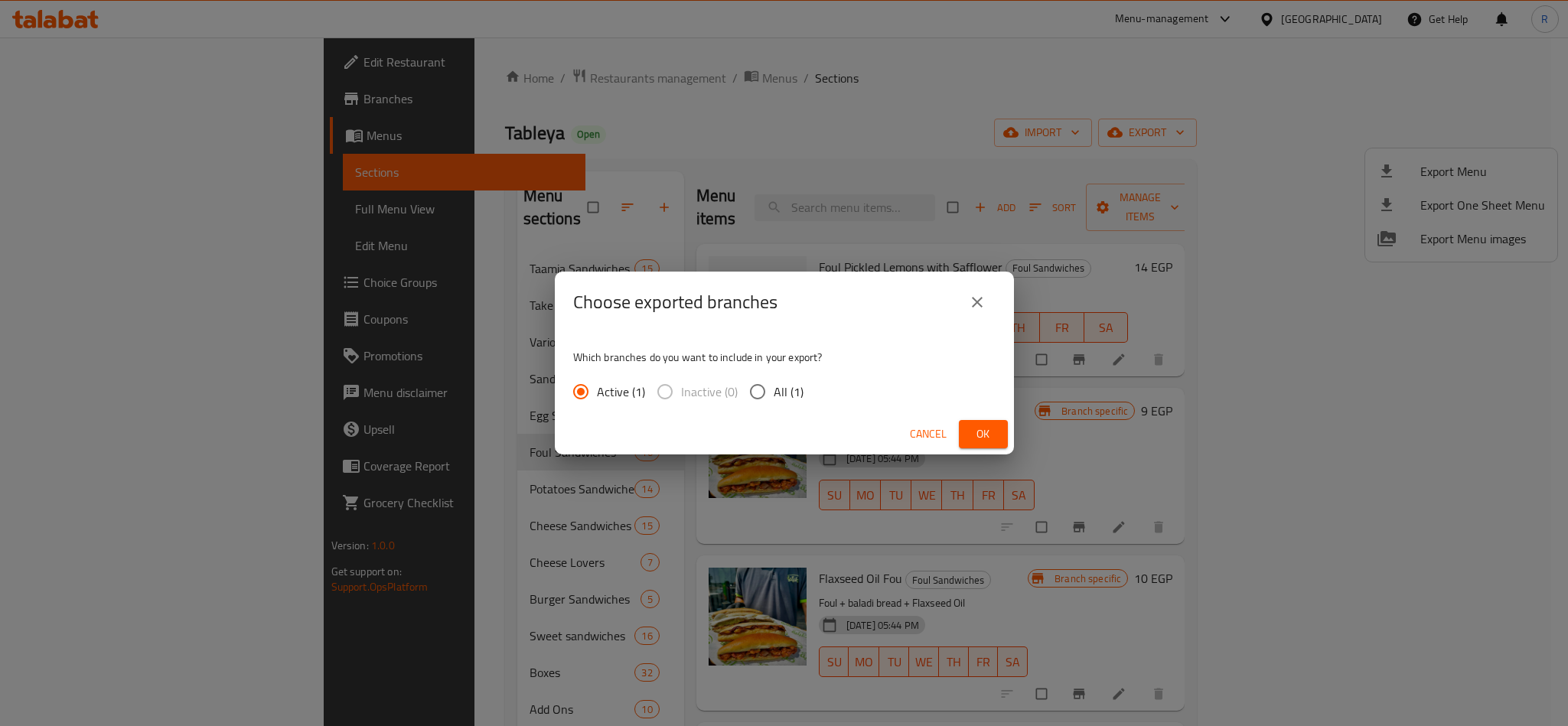
click at [965, 439] on button "Ok" at bounding box center [983, 434] width 49 height 28
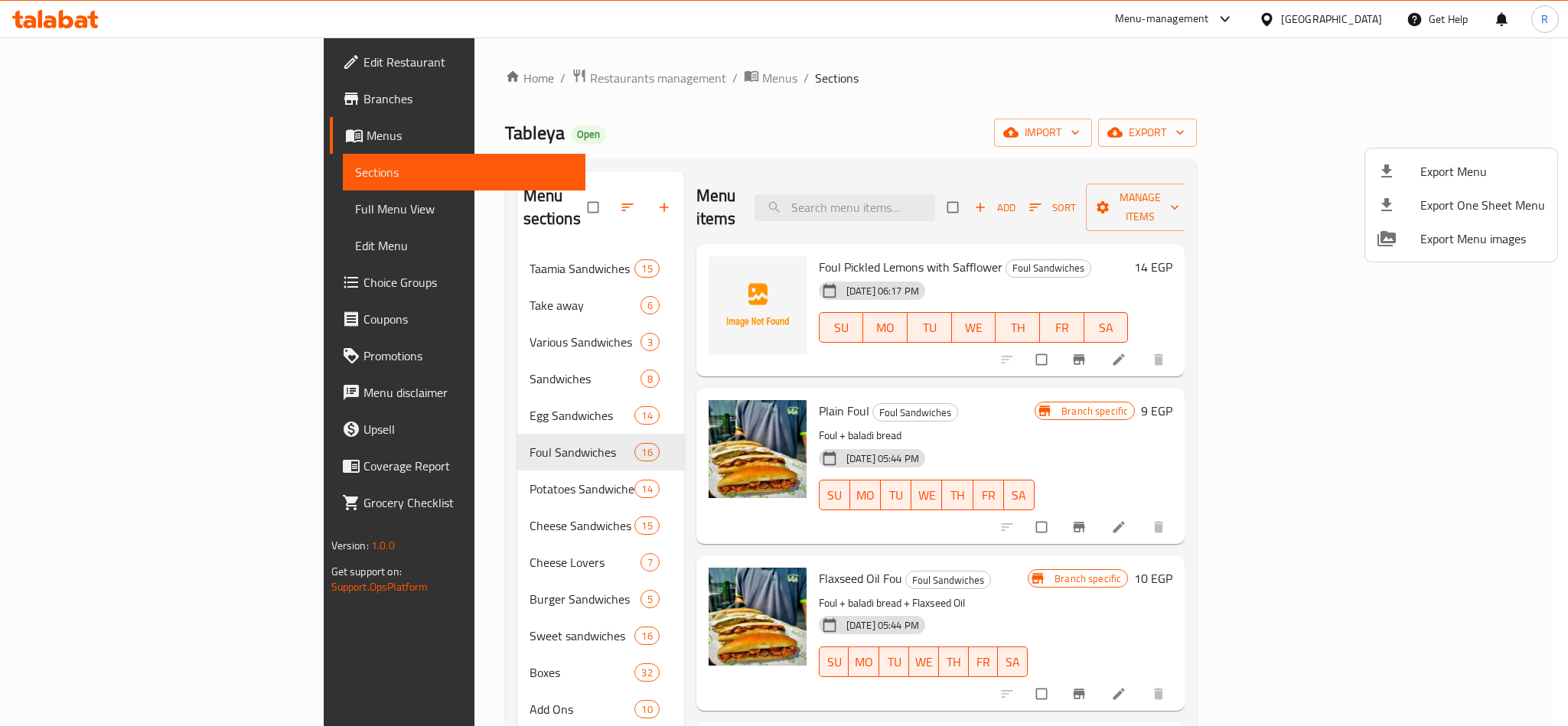
click at [65, 106] on div at bounding box center [784, 363] width 1568 height 726
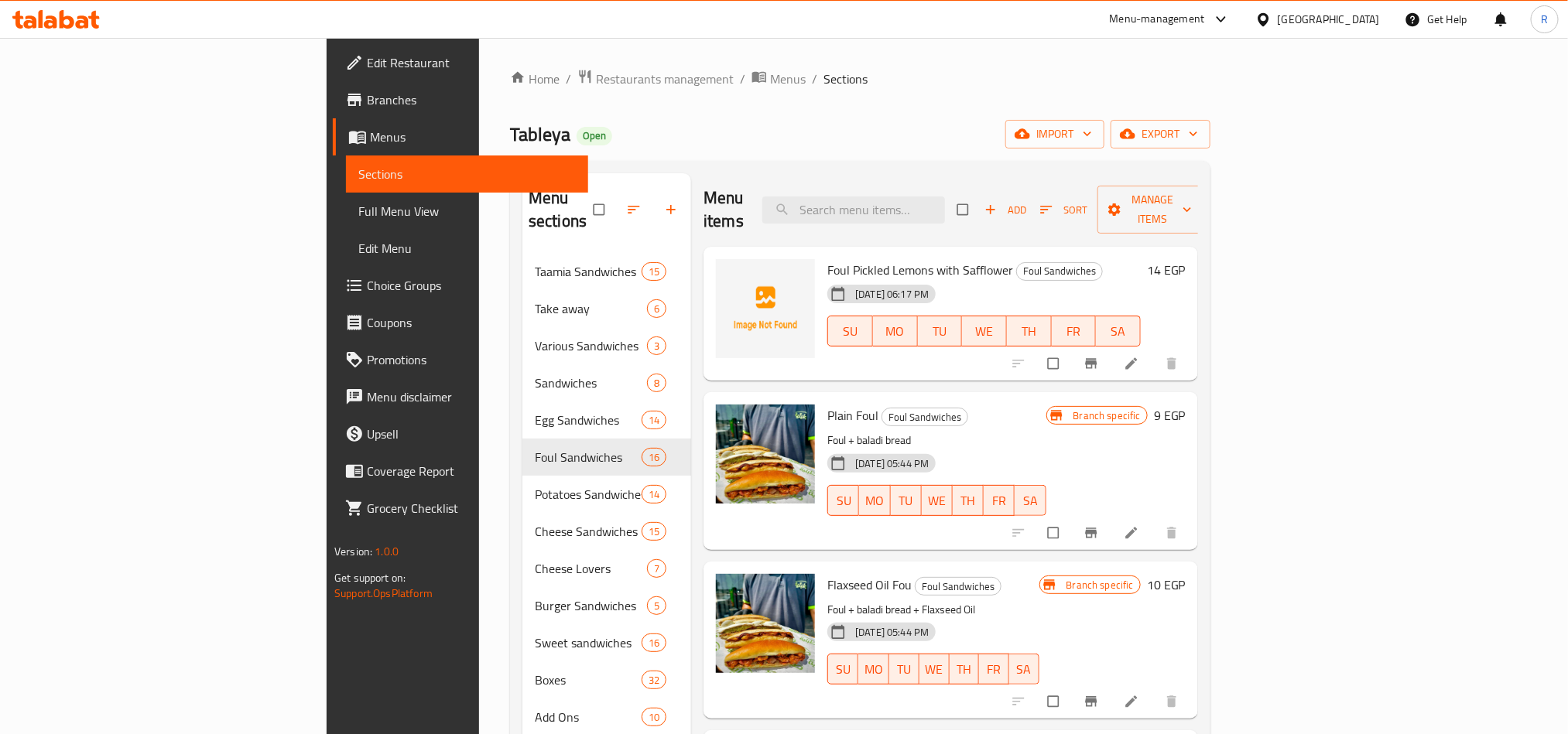
click at [367, 107] on span "Branches" at bounding box center [472, 99] width 209 height 19
